Goal: Register for event/course

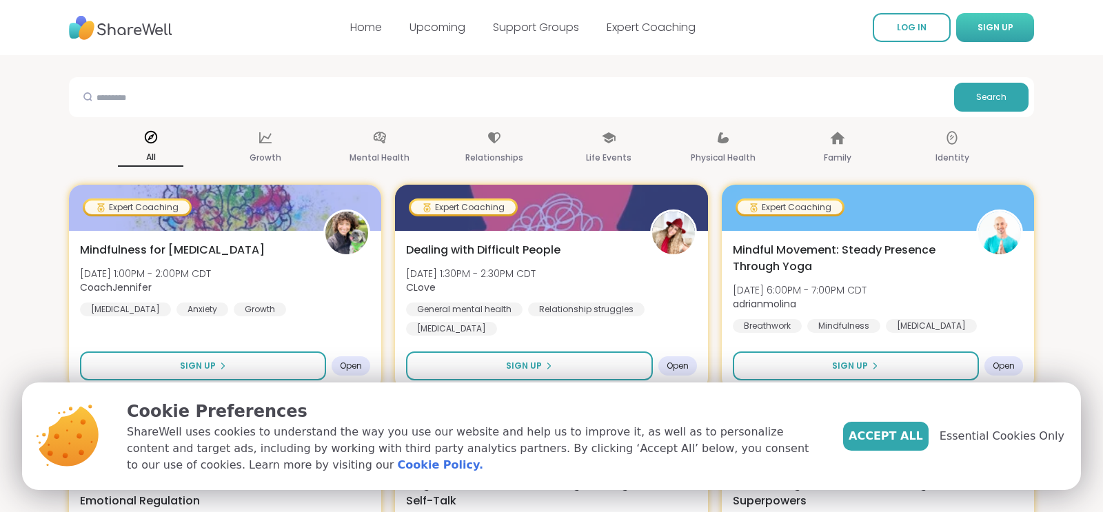
click at [1004, 29] on span "SIGN UP" at bounding box center [996, 27] width 36 height 12
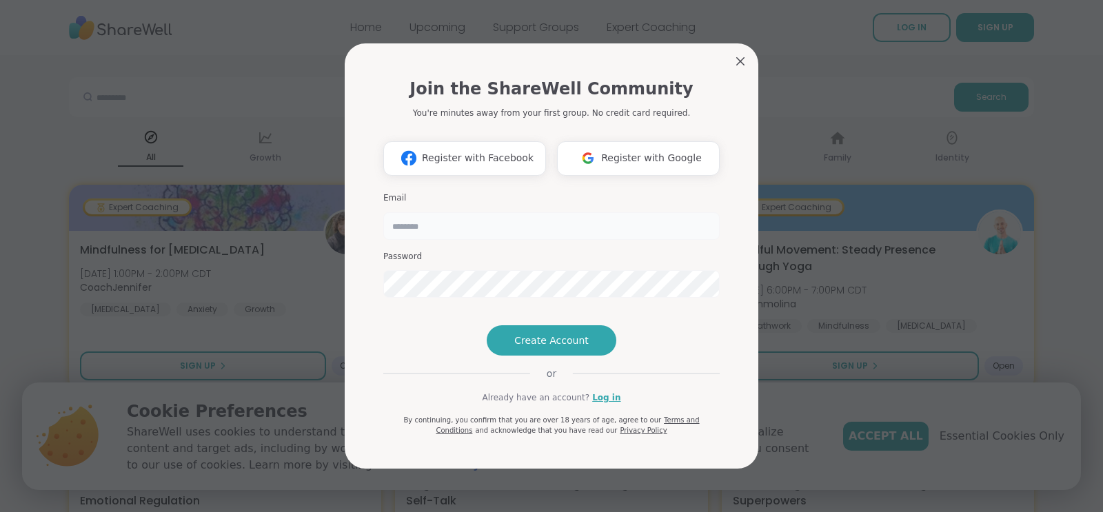
click at [447, 212] on input "email" at bounding box center [551, 226] width 336 height 28
type input "**********"
click at [558, 347] on span "Create Account" at bounding box center [551, 341] width 74 height 14
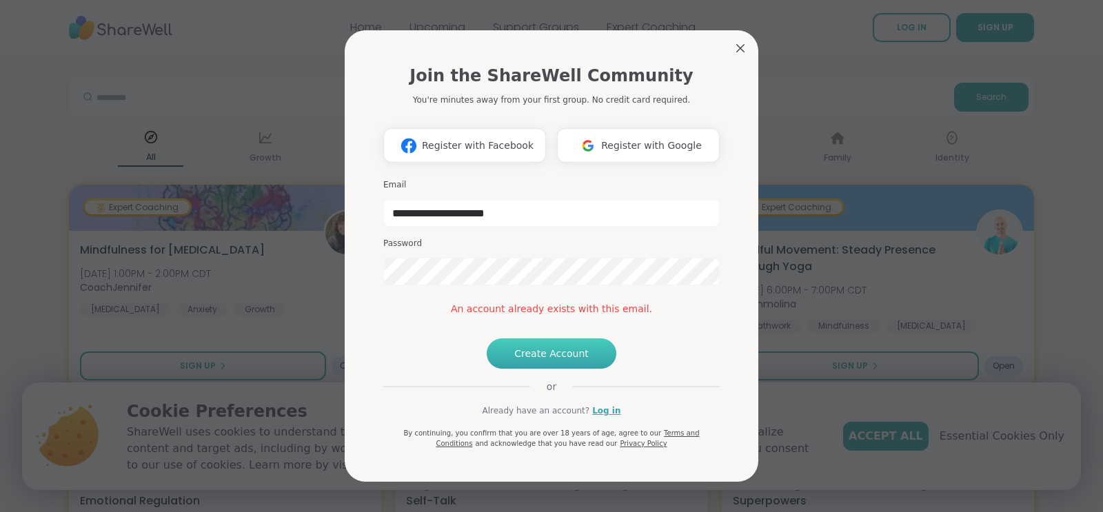
click at [560, 361] on span "Create Account" at bounding box center [551, 354] width 74 height 14
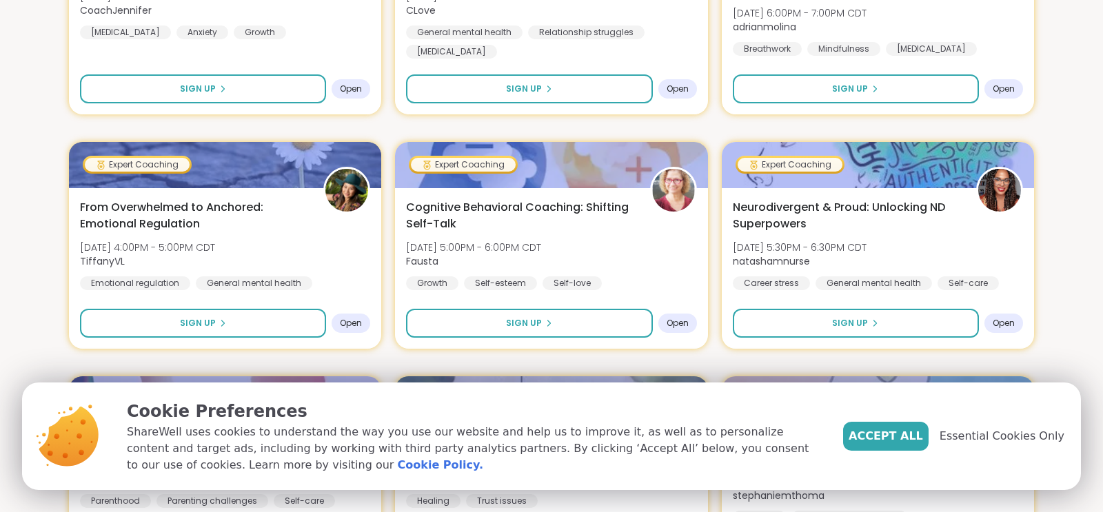
scroll to position [290, 0]
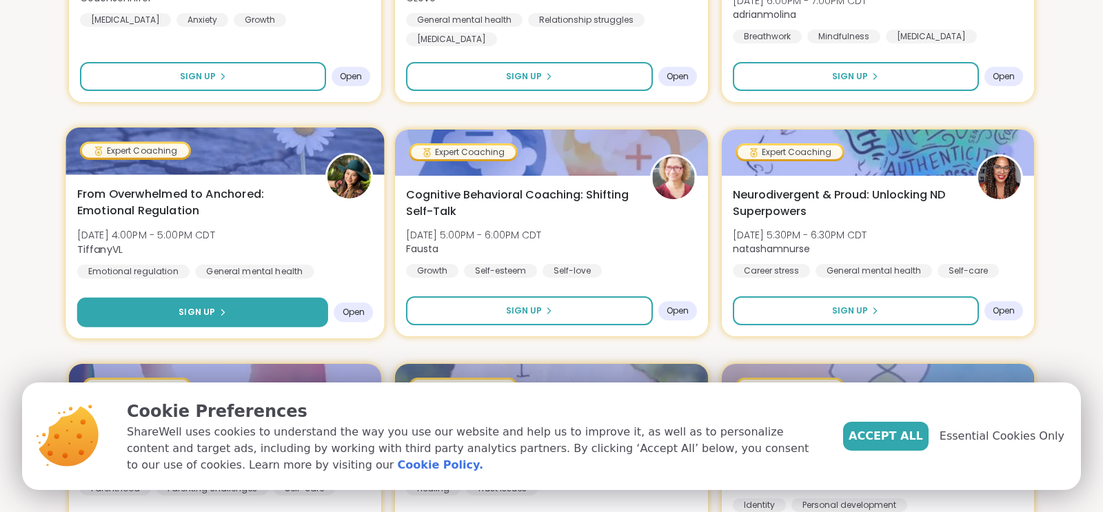
click at [267, 307] on button "Sign Up" at bounding box center [202, 313] width 251 height 30
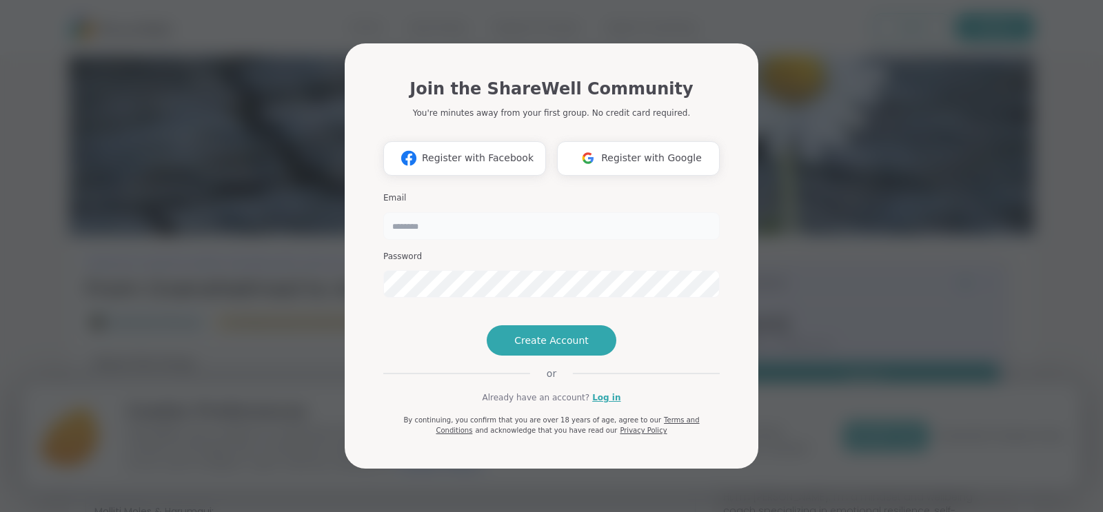
click at [446, 212] on input "email" at bounding box center [551, 226] width 336 height 28
type input "**********"
click at [538, 347] on span "Create Account" at bounding box center [551, 341] width 74 height 14
click at [533, 356] on button "Create Account" at bounding box center [552, 340] width 130 height 30
